Goal: Task Accomplishment & Management: Use online tool/utility

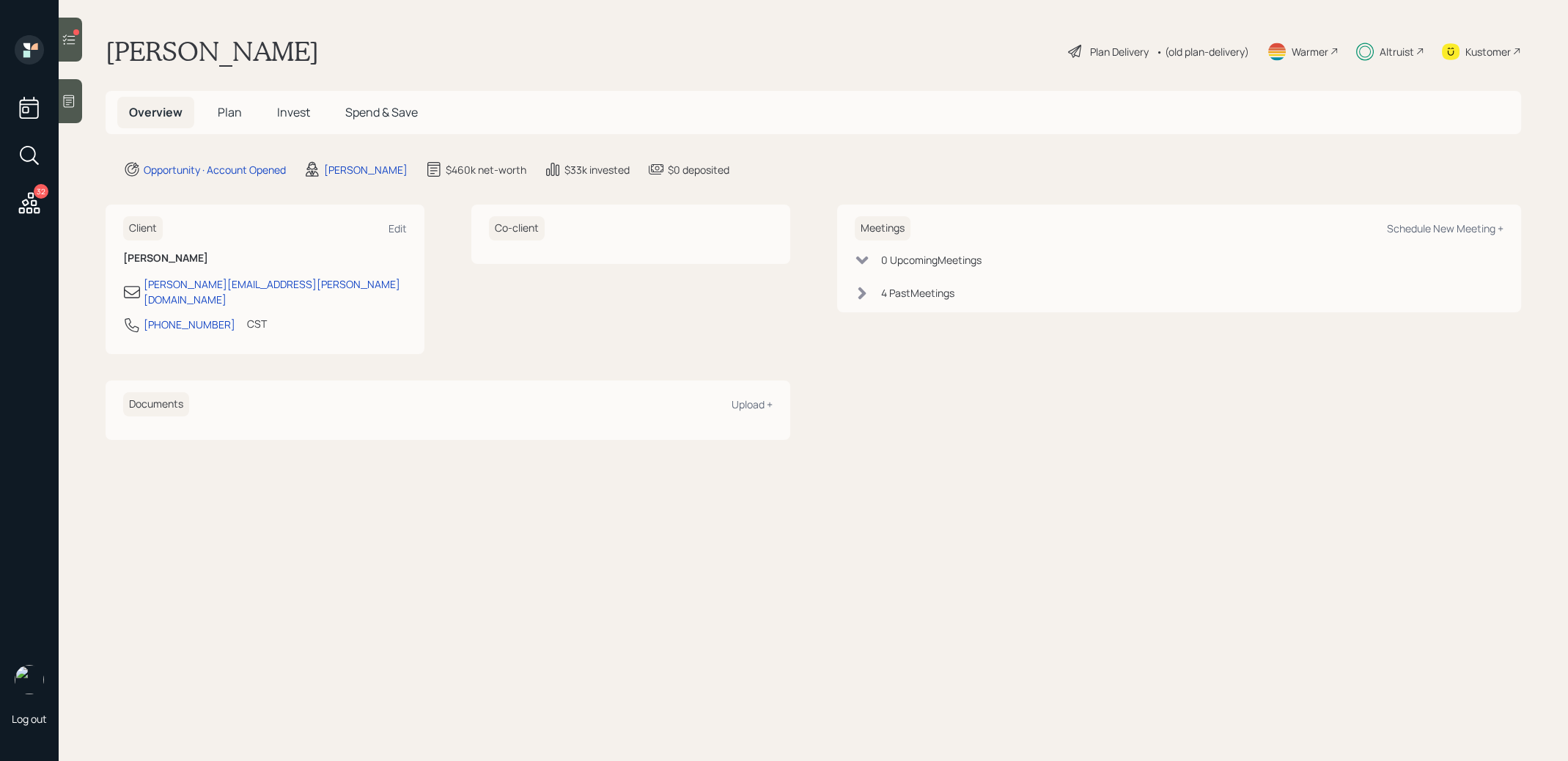
click at [73, 44] on icon at bounding box center [69, 40] width 13 height 10
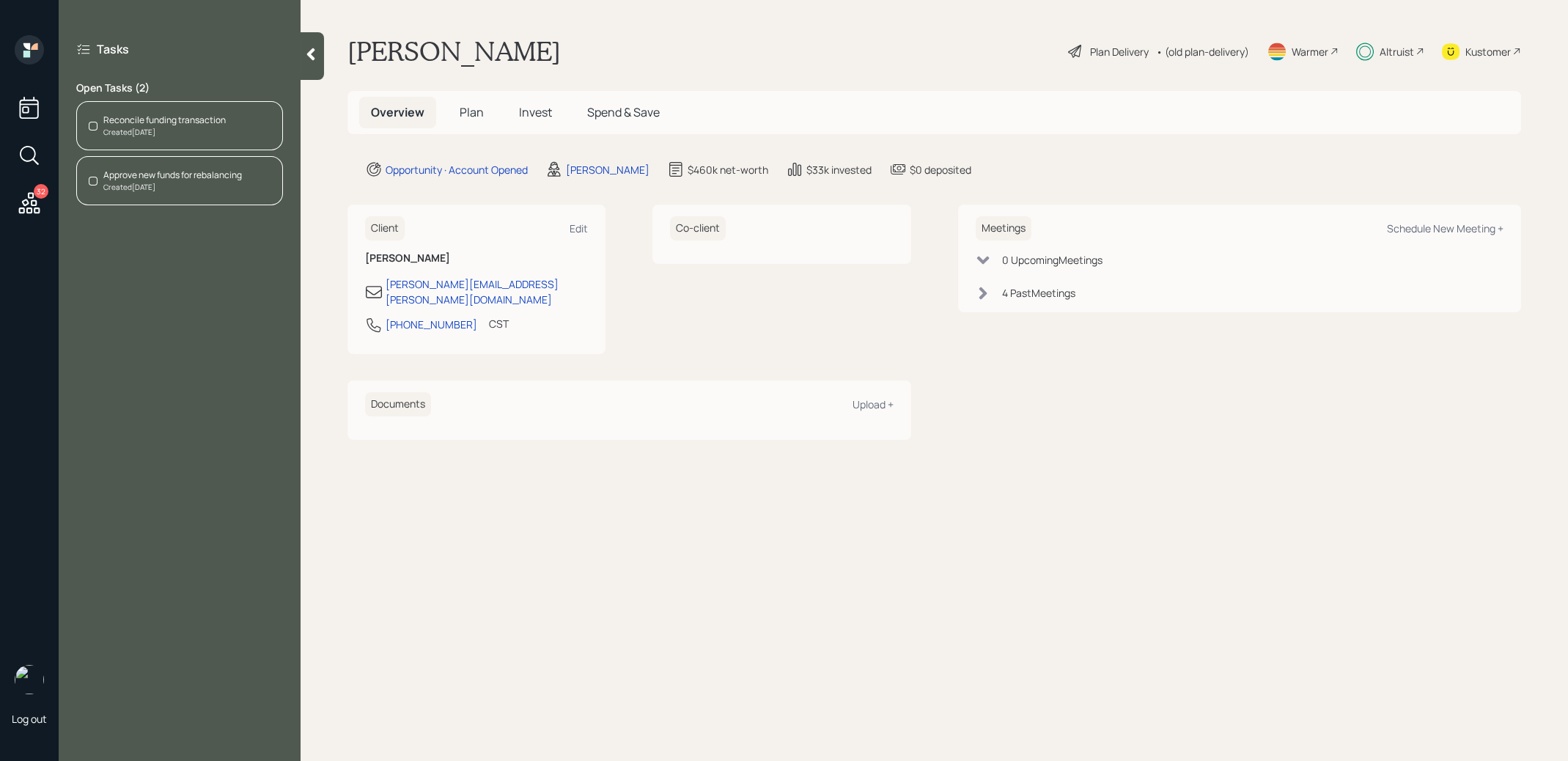
click at [188, 123] on div "Reconcile funding transaction" at bounding box center [165, 120] width 123 height 13
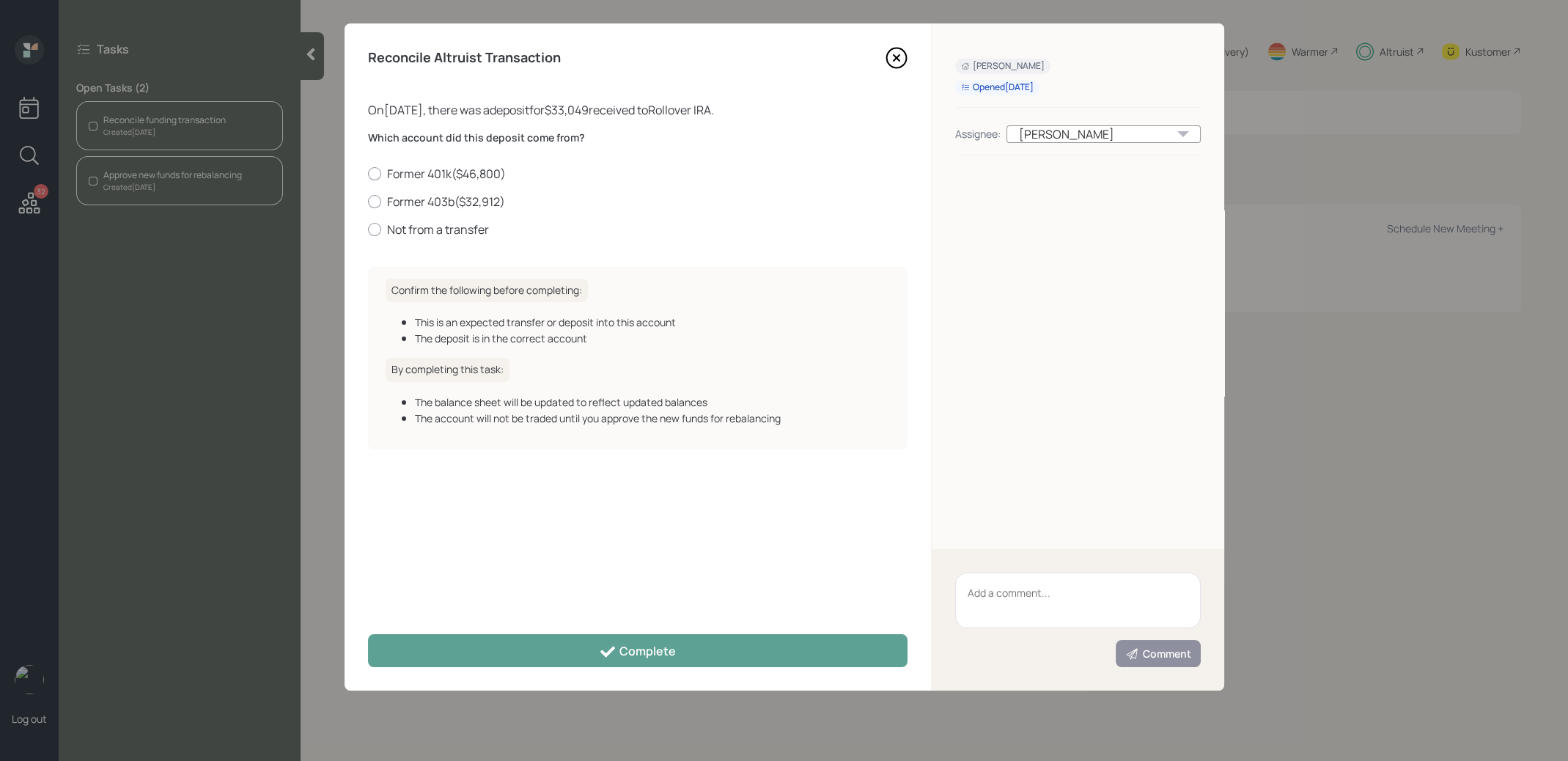
click at [891, 57] on icon at bounding box center [896, 58] width 22 height 22
